Goal: Information Seeking & Learning: Compare options

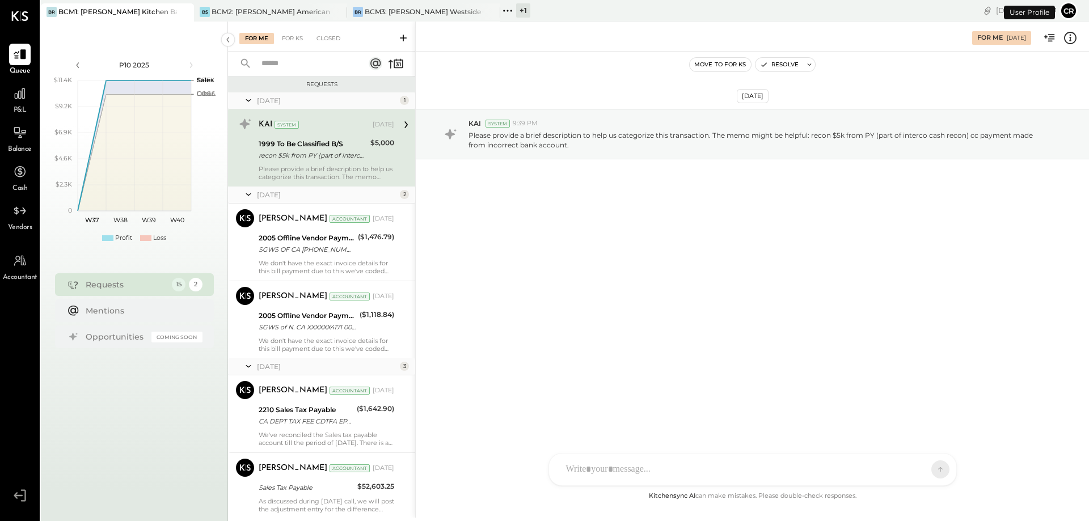
click at [5, 103] on div "P&L" at bounding box center [19, 99] width 33 height 33
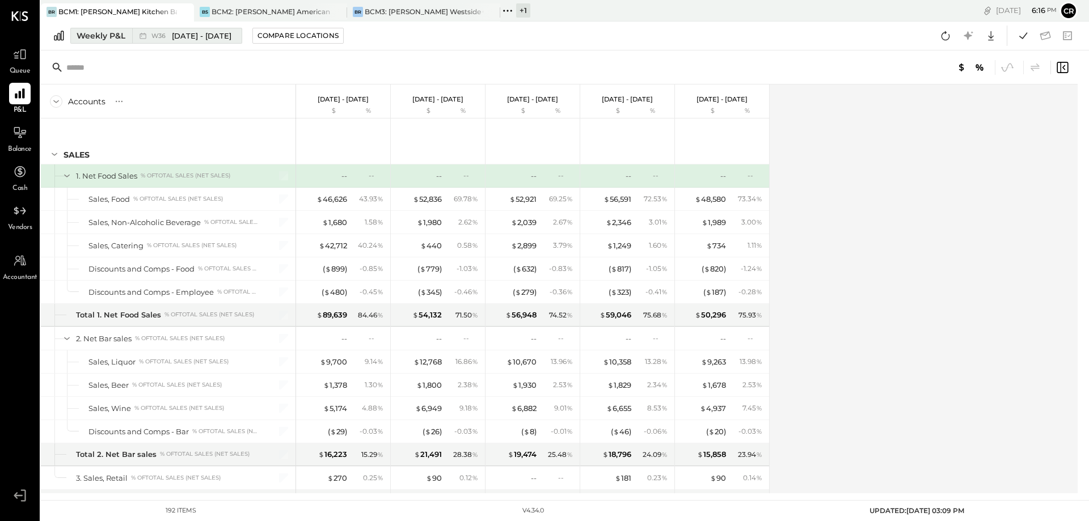
click at [103, 42] on button "Weekly P&L W36 [DATE] - [DATE]" at bounding box center [156, 36] width 172 height 16
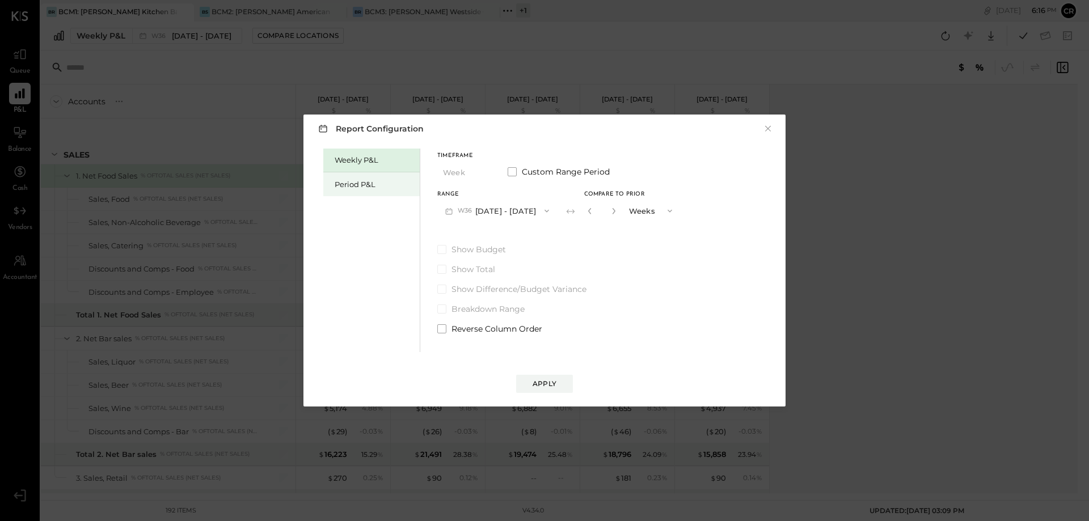
click at [343, 187] on div "Period P&L" at bounding box center [374, 184] width 79 height 11
click at [445, 248] on span at bounding box center [441, 249] width 9 height 9
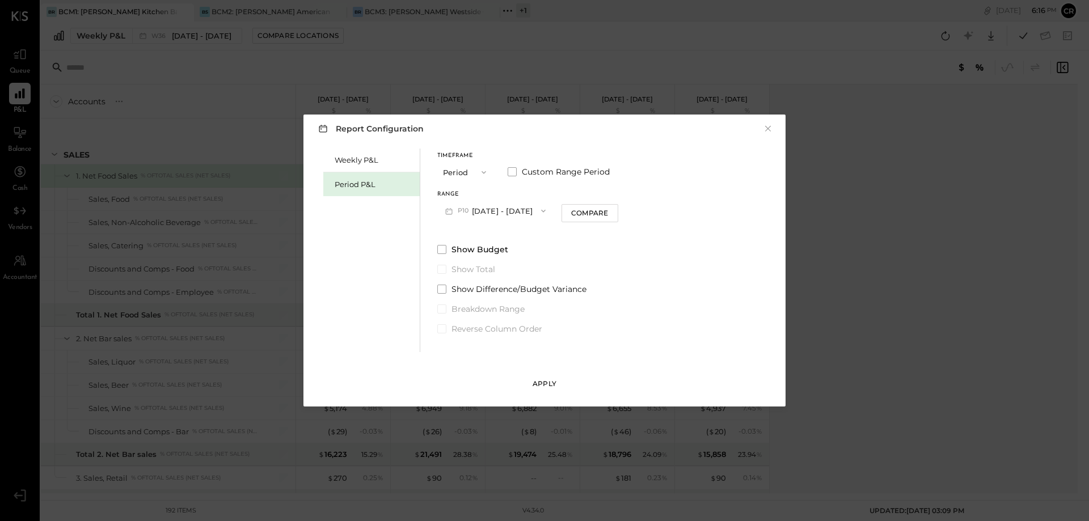
click at [538, 384] on div "Apply" at bounding box center [544, 384] width 24 height 10
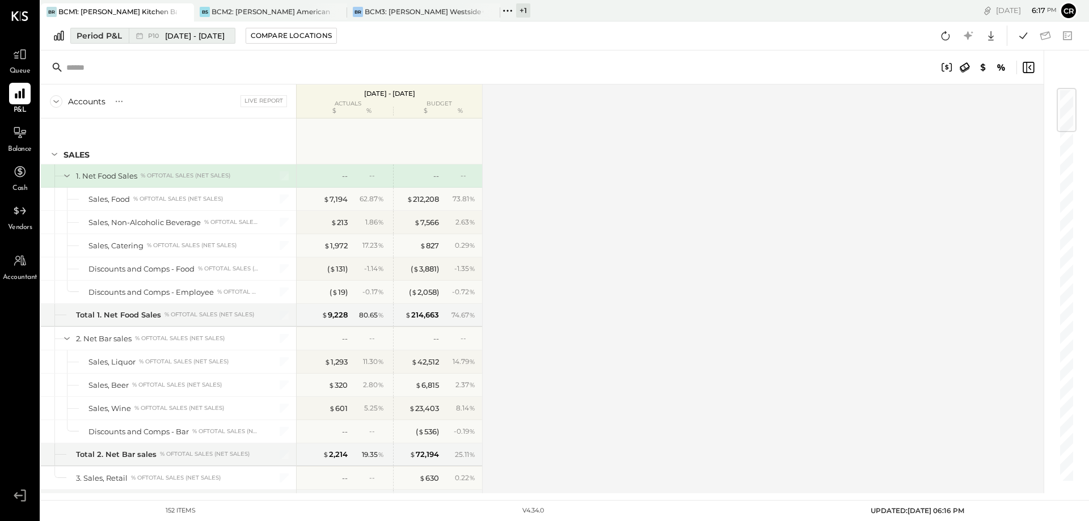
click at [189, 40] on span "[DATE] - [DATE]" at bounding box center [195, 36] width 60 height 11
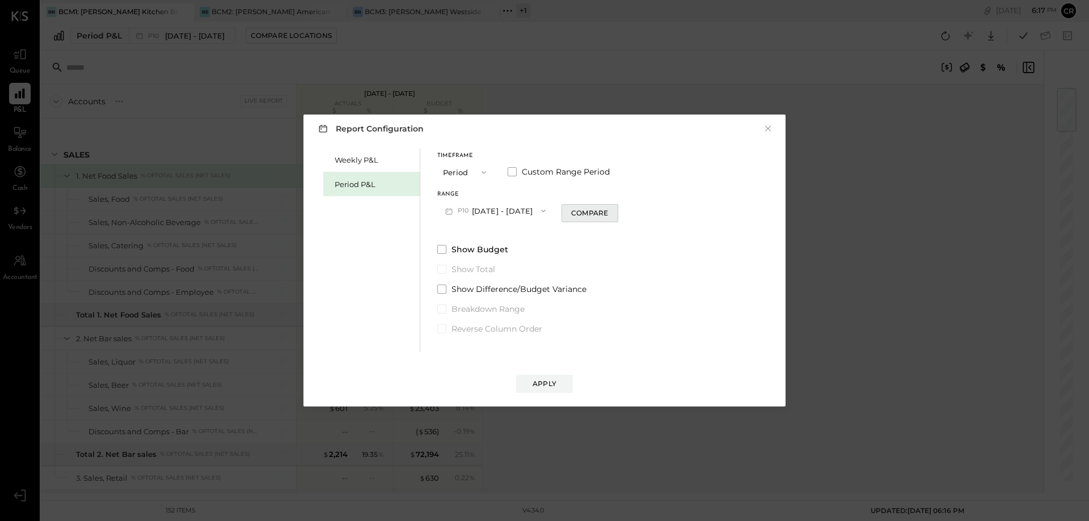
click at [579, 215] on button "Compare" at bounding box center [589, 213] width 57 height 18
click at [546, 210] on icon "button" at bounding box center [543, 211] width 5 height 3
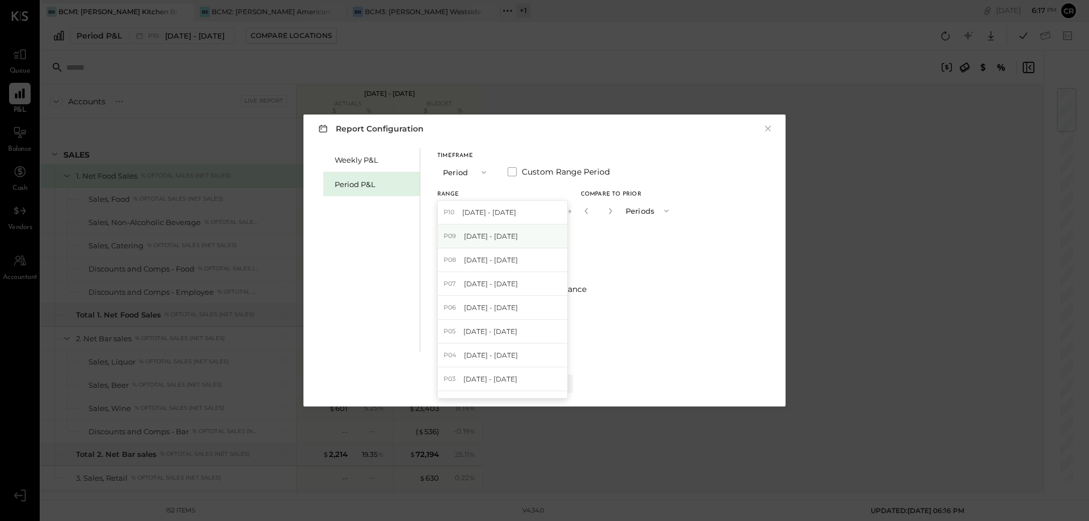
click at [518, 232] on span "[DATE] - [DATE]" at bounding box center [491, 236] width 54 height 10
click at [447, 252] on label "Show Budget" at bounding box center [557, 249] width 241 height 11
click at [547, 390] on button "Apply" at bounding box center [544, 384] width 57 height 18
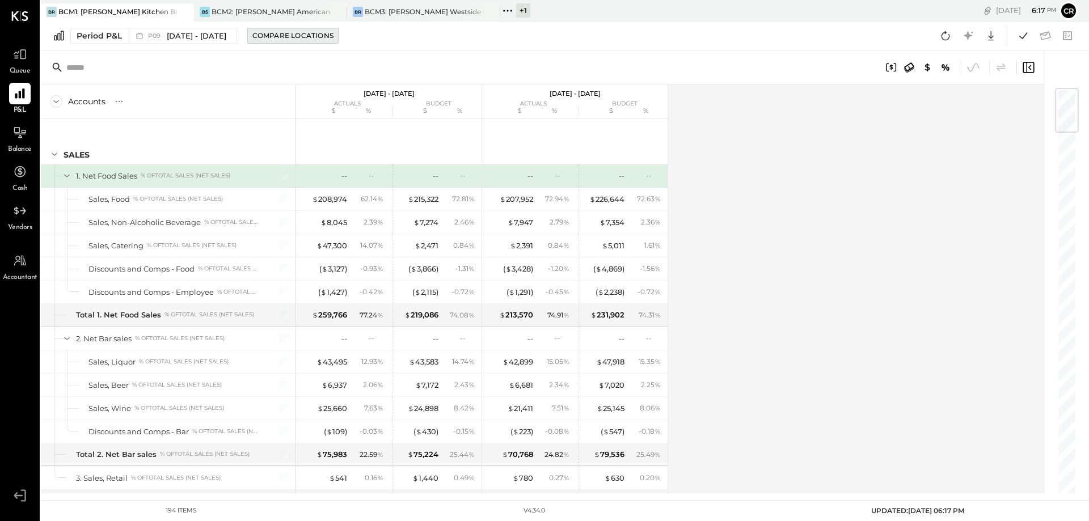
click at [320, 35] on div "Compare Locations" at bounding box center [292, 36] width 81 height 10
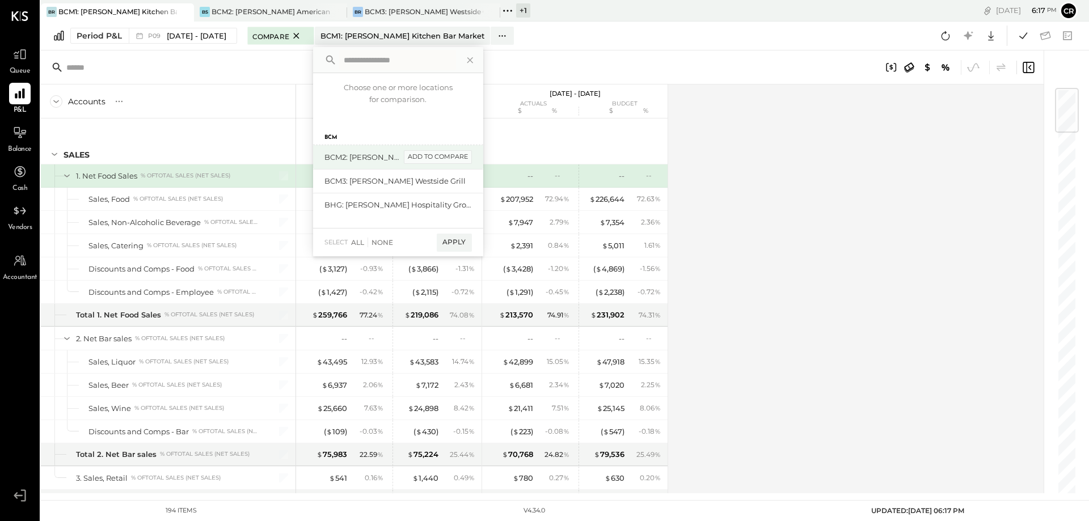
click at [472, 162] on div "add to compare" at bounding box center [438, 157] width 68 height 14
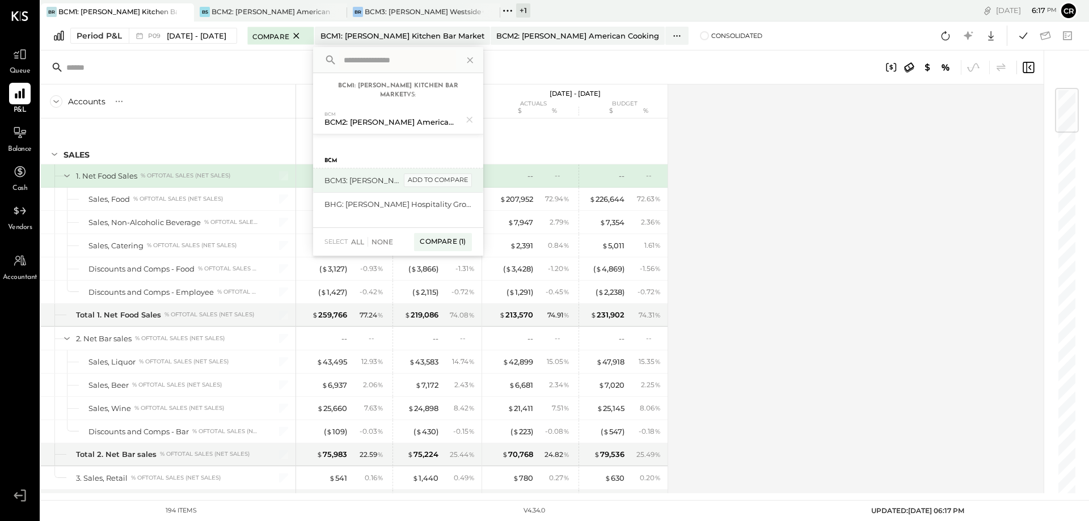
click at [452, 180] on div "add to compare" at bounding box center [438, 181] width 68 height 14
click at [456, 244] on div "Compare (2)" at bounding box center [441, 247] width 59 height 18
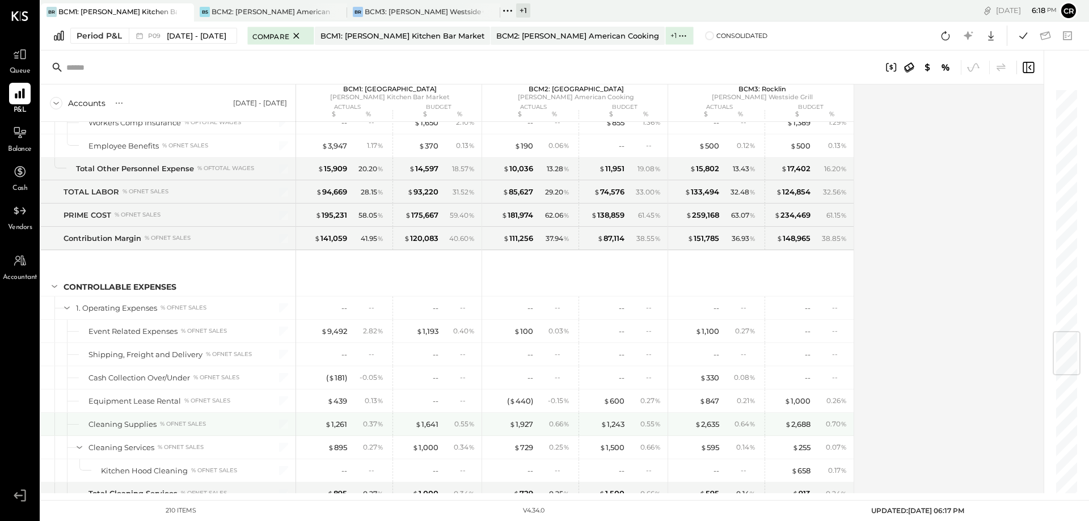
scroll to position [2041, 0]
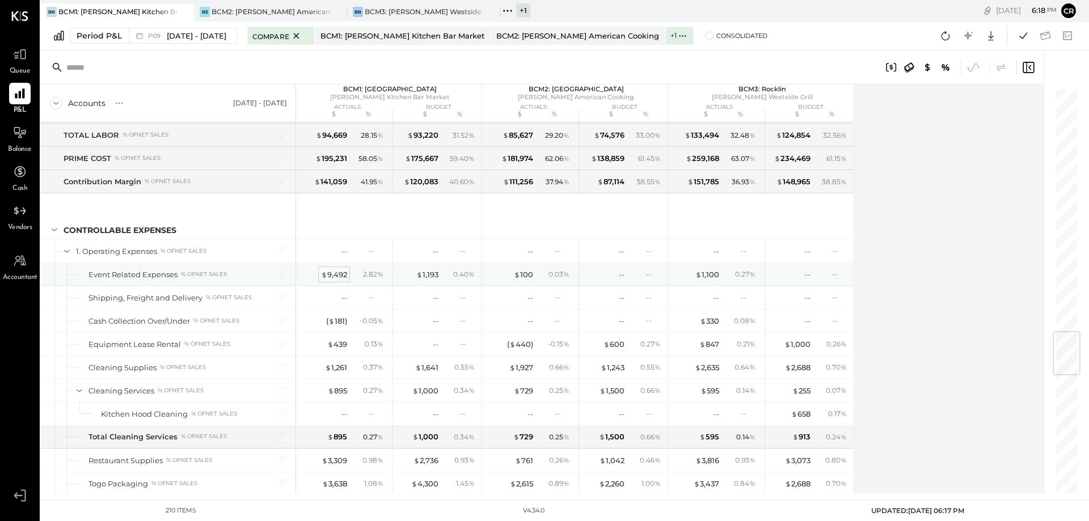
click at [329, 274] on div "$ 9,492" at bounding box center [334, 274] width 26 height 11
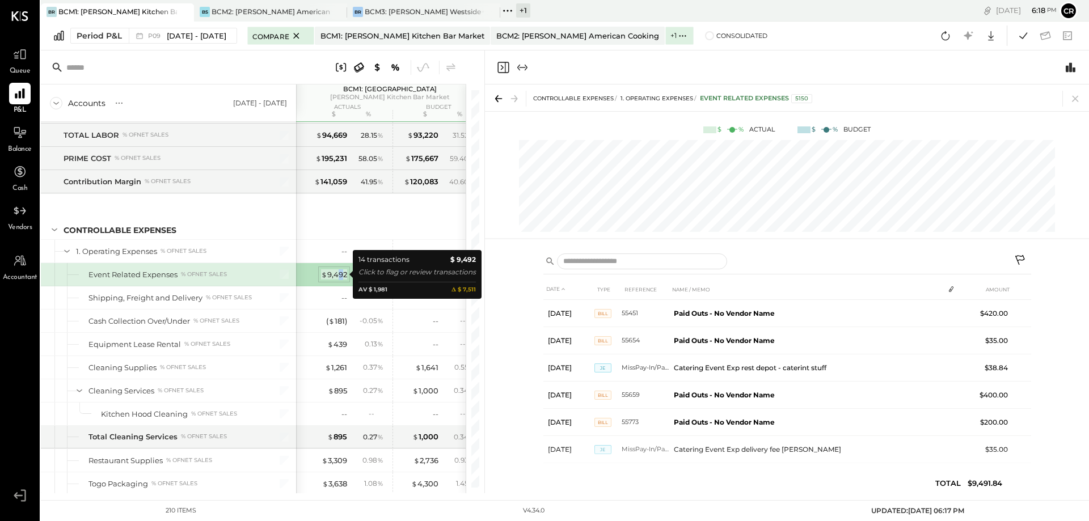
click at [341, 275] on div "$ 9,492" at bounding box center [334, 274] width 26 height 11
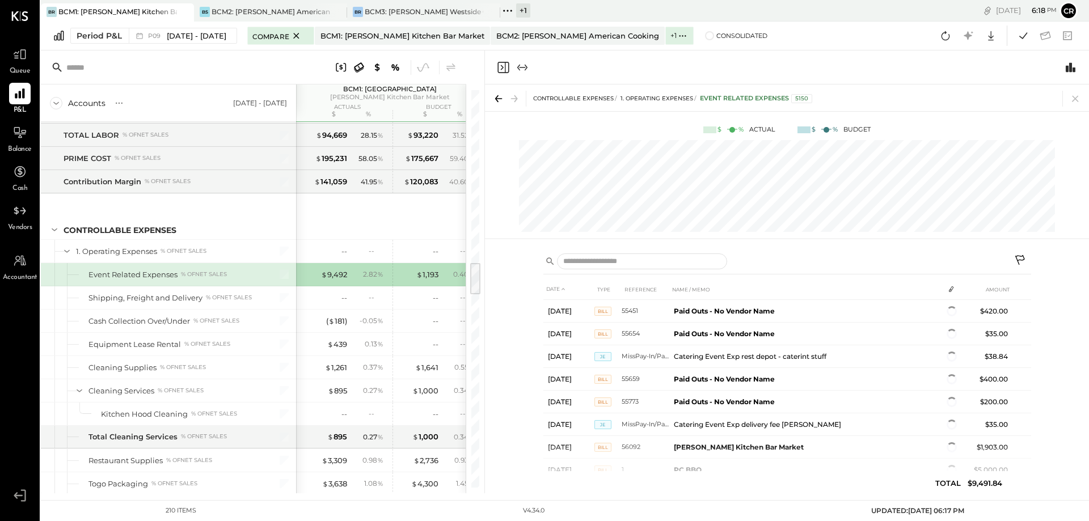
click at [361, 277] on div "2.82 %" at bounding box center [368, 274] width 37 height 10
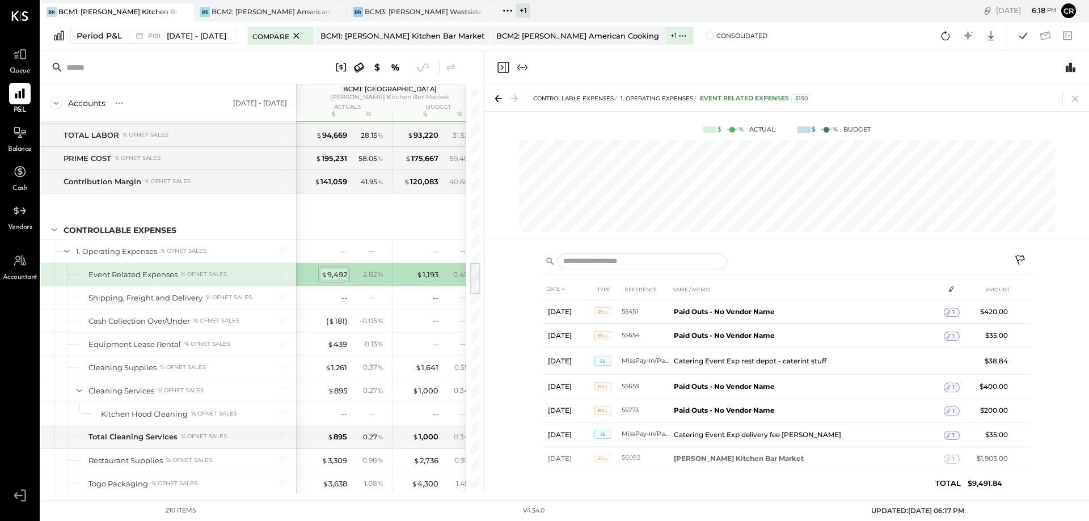
click at [343, 277] on div "$ 9,492" at bounding box center [334, 274] width 26 height 11
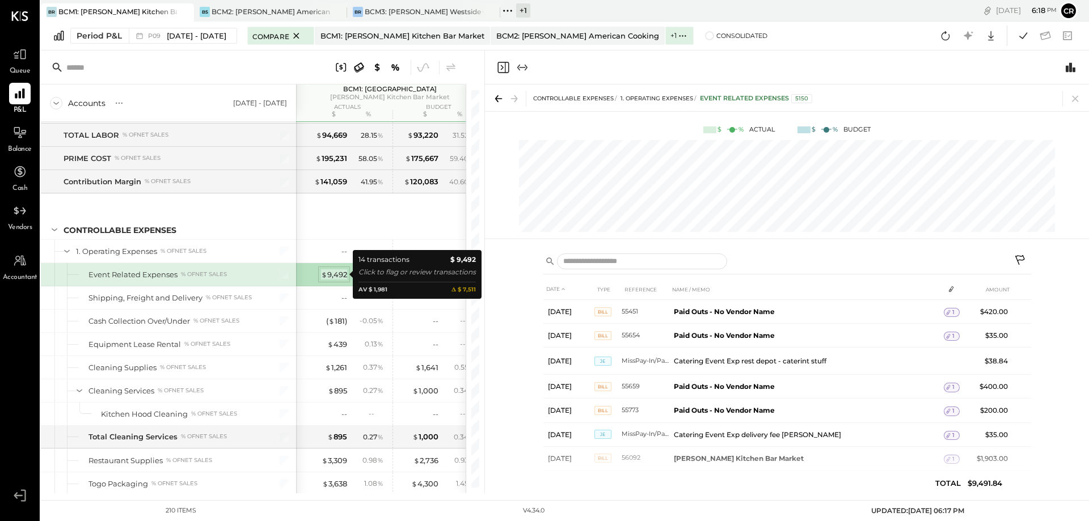
click at [343, 277] on div "$ 9,492" at bounding box center [334, 274] width 26 height 11
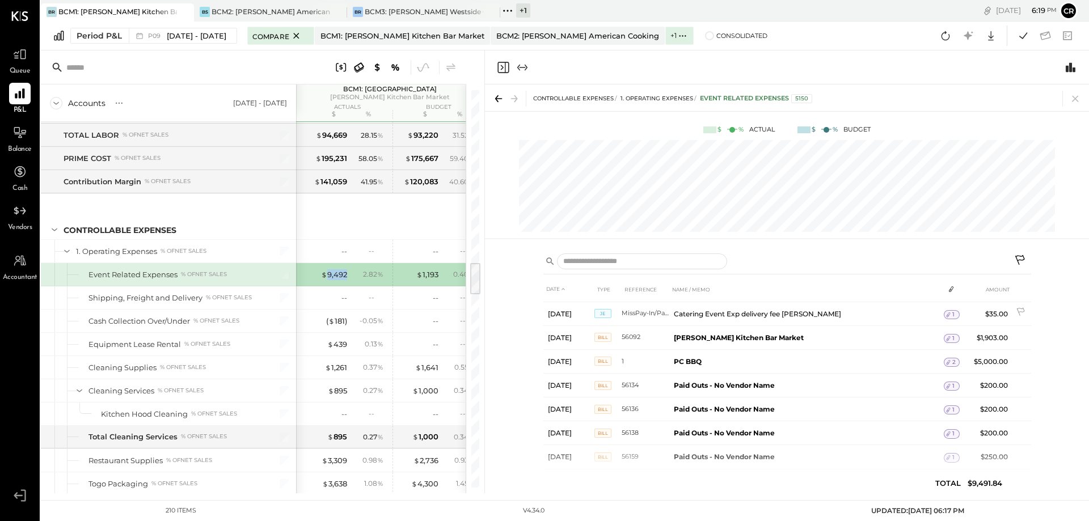
scroll to position [113, 0]
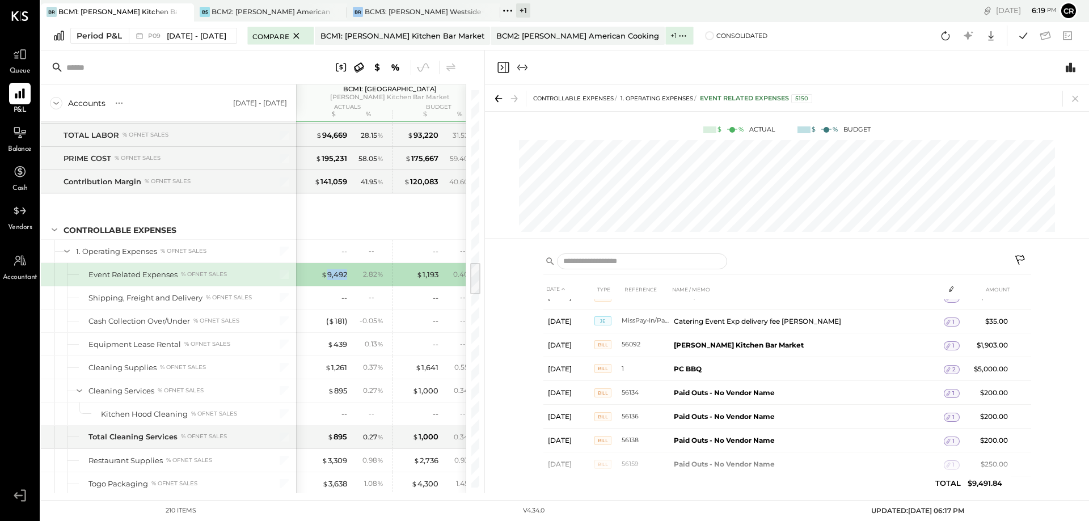
click at [504, 67] on icon "Close panel" at bounding box center [503, 68] width 14 height 14
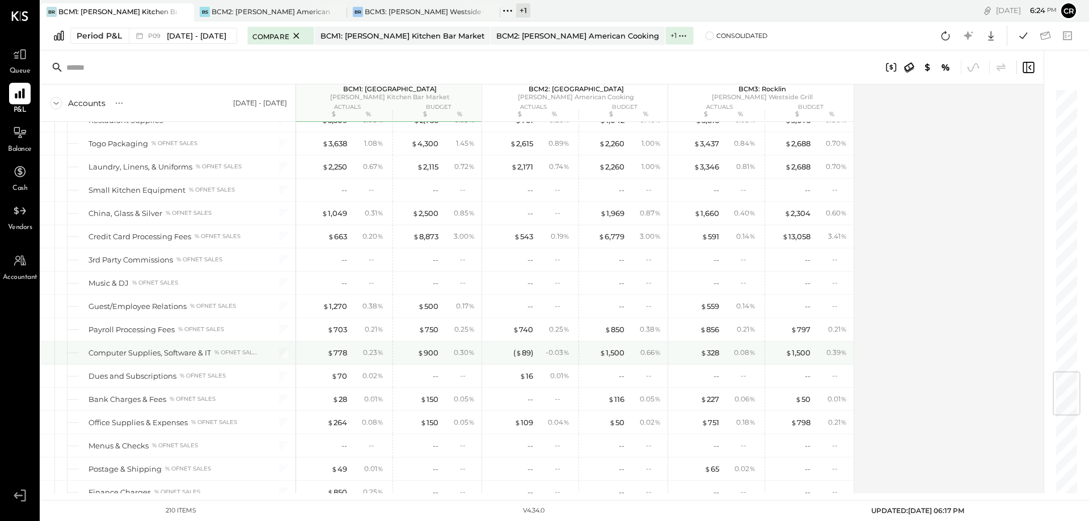
scroll to position [2325, 0]
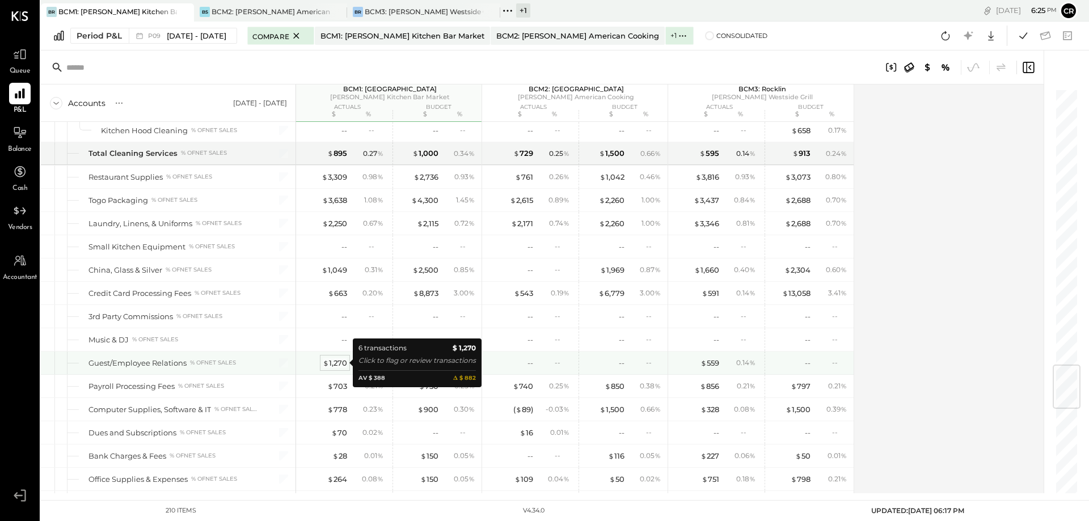
click at [330, 362] on div "$ 1,270" at bounding box center [335, 363] width 24 height 11
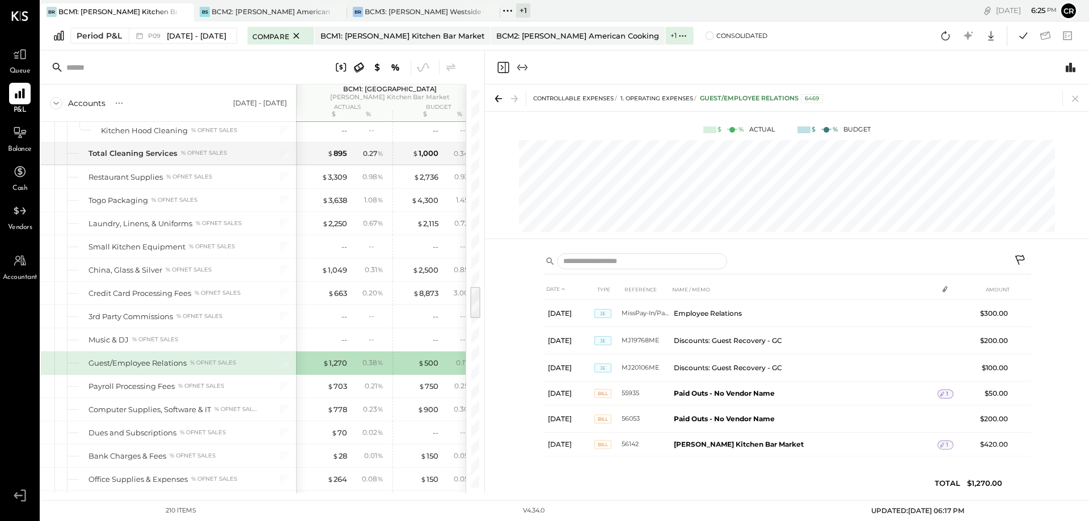
click at [500, 103] on icon at bounding box center [499, 99] width 16 height 16
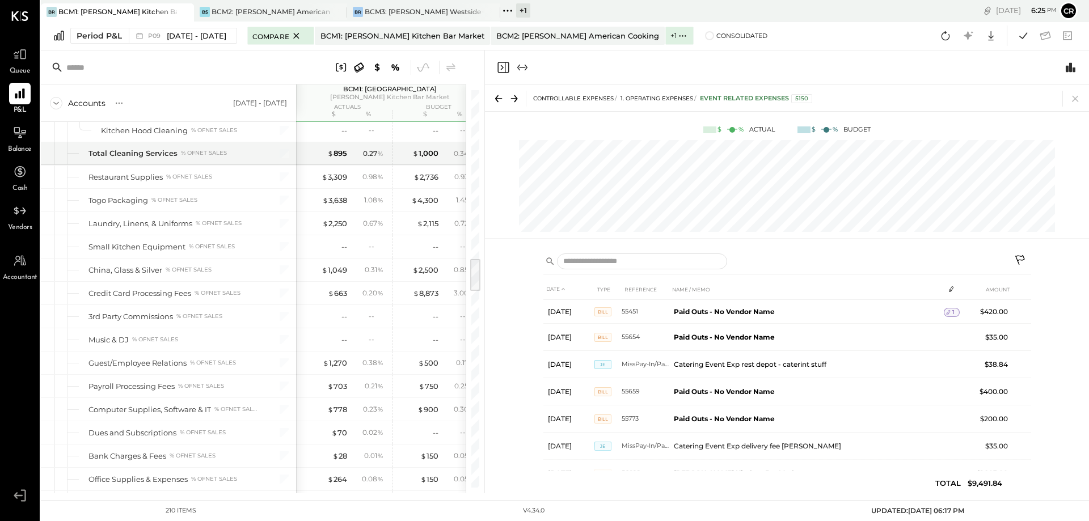
scroll to position [1997, 0]
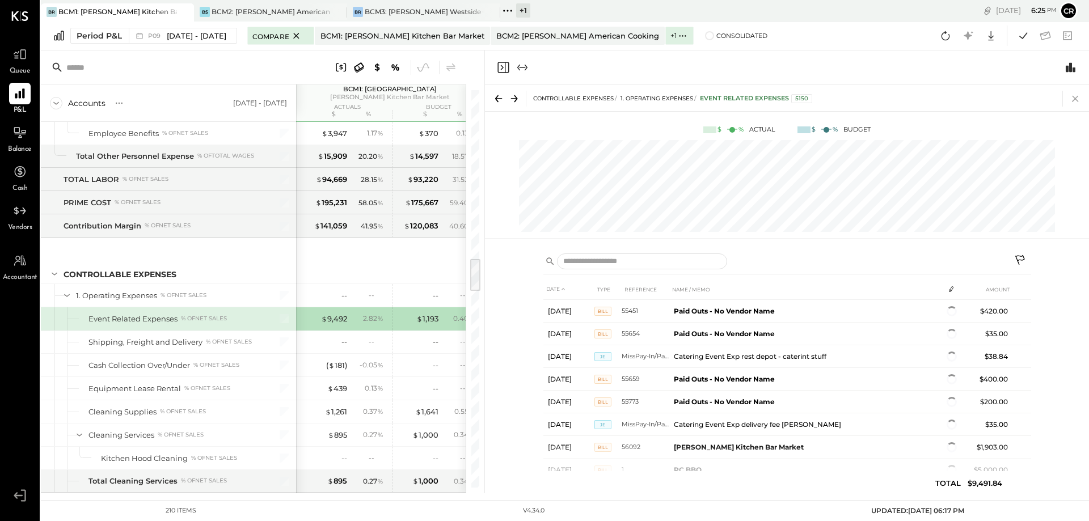
click at [1073, 94] on icon at bounding box center [1075, 99] width 16 height 16
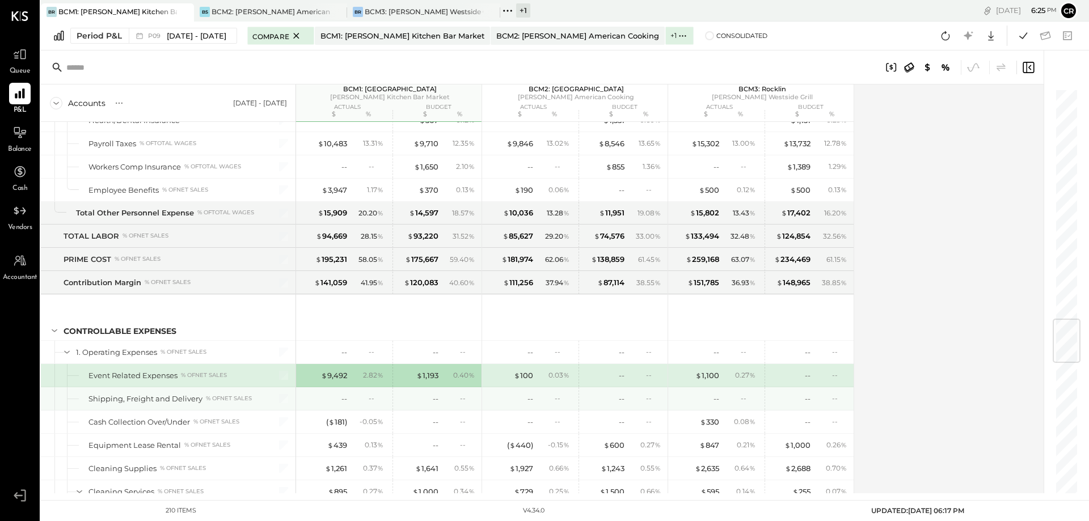
scroll to position [1884, 0]
